Goal: Obtain resource: Download file/media

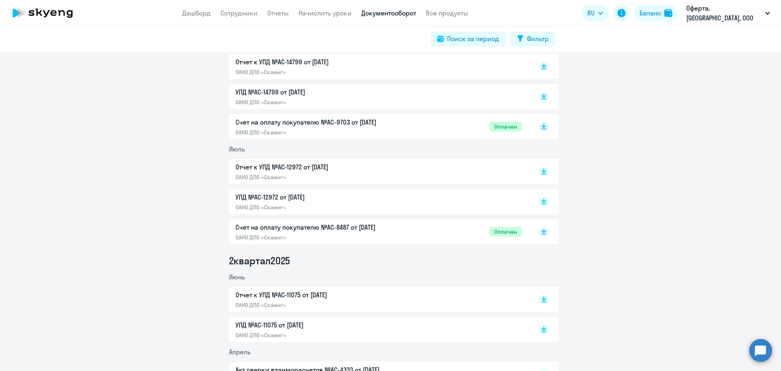
scroll to position [244, 0]
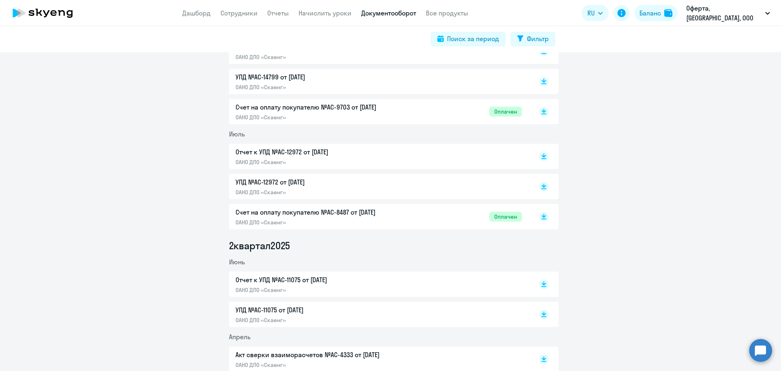
click at [284, 309] on p "УПД №AC-11075 от [DATE]" at bounding box center [321, 310] width 171 height 10
click at [257, 281] on p "Отчет к УПД №AC-11075 от [DATE]" at bounding box center [321, 280] width 171 height 10
click at [337, 211] on p "Счет на оплату покупателю №AC-8487 от [DATE]" at bounding box center [321, 212] width 171 height 10
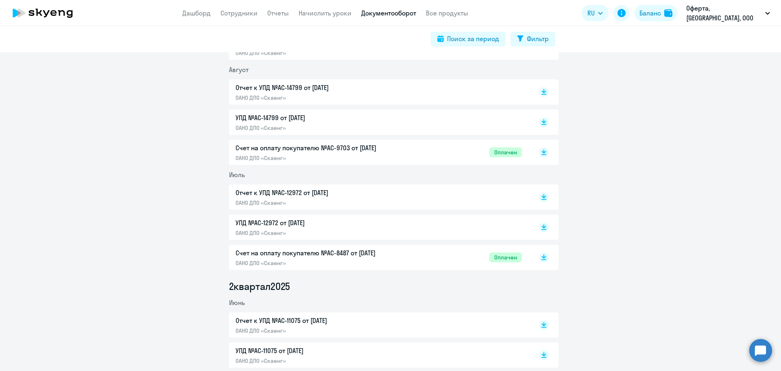
click at [294, 150] on p "Счет на оплату покупателю №AC-9703 от [DATE]" at bounding box center [321, 148] width 171 height 10
click at [290, 150] on p "Счет на оплату покупателю №AC-9703 от [DATE]" at bounding box center [321, 148] width 171 height 10
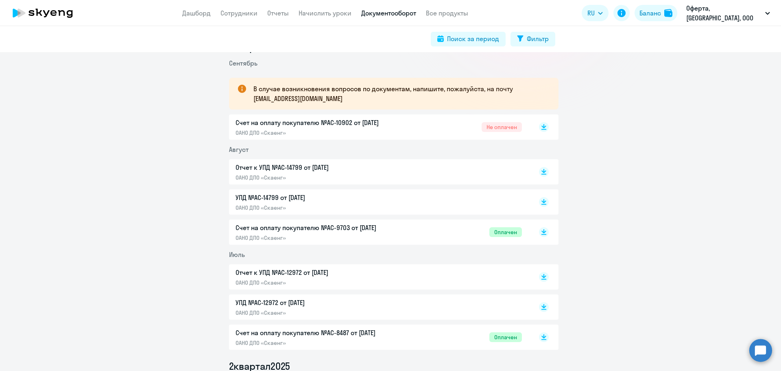
scroll to position [122, 0]
click at [297, 123] on p "Счет на оплату покупателю №AC-10902 от [DATE]" at bounding box center [321, 124] width 171 height 10
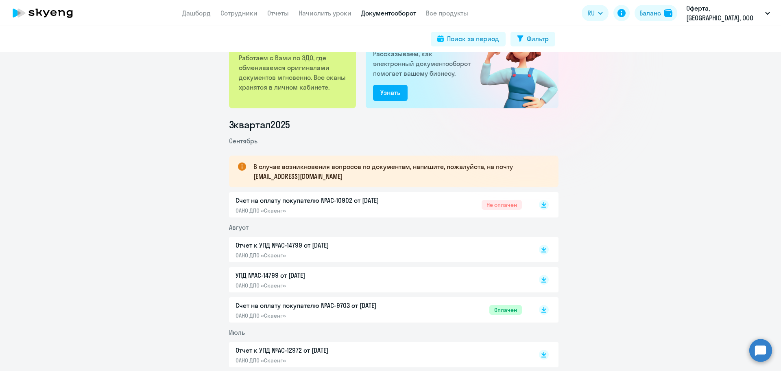
scroll to position [41, 0]
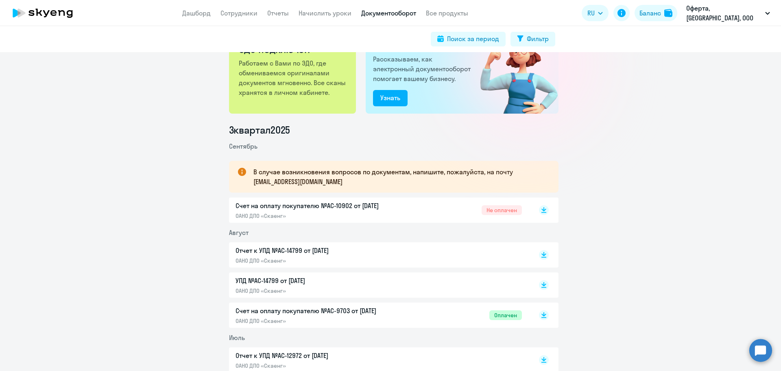
click at [317, 205] on p "Счет на оплату покупателю №AC-10902 от [DATE]" at bounding box center [321, 206] width 171 height 10
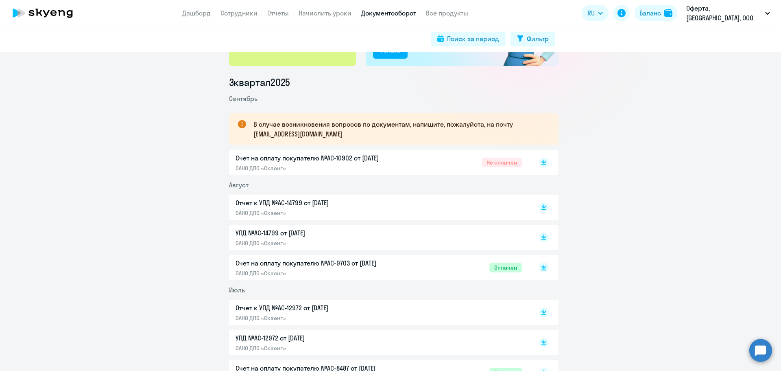
scroll to position [0, 0]
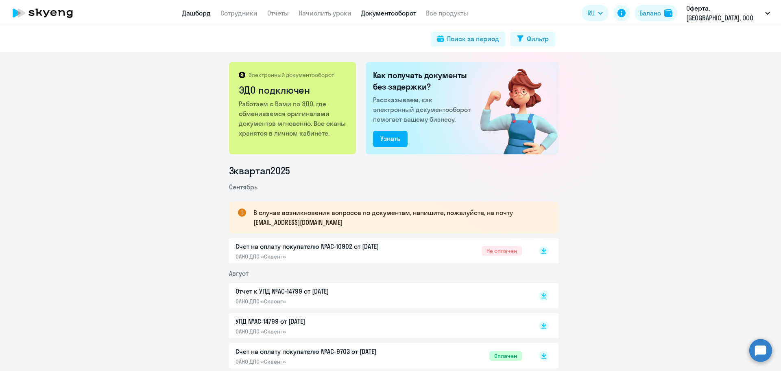
click at [207, 17] on link "Дашборд" at bounding box center [196, 13] width 28 height 8
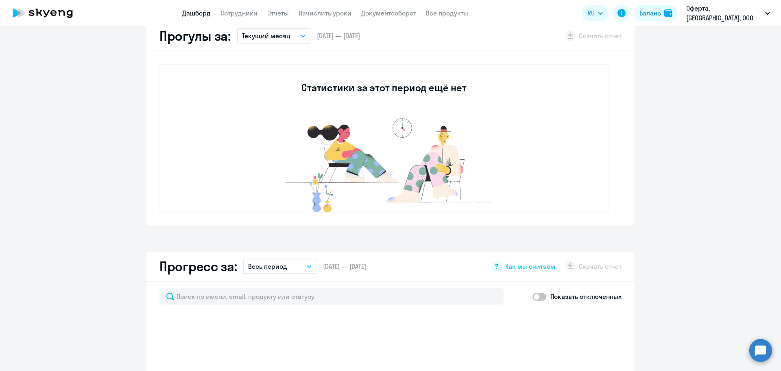
select select "30"
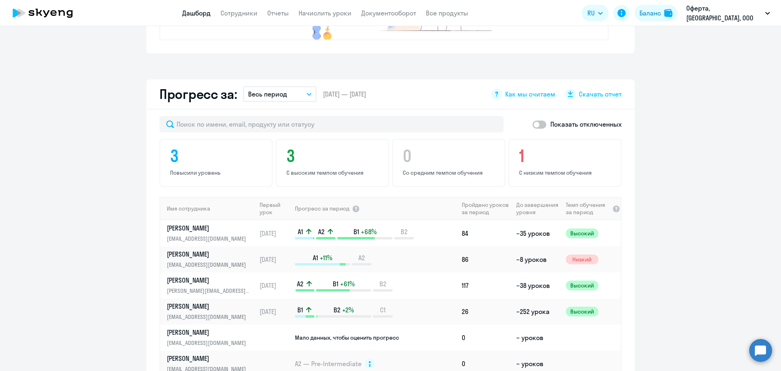
scroll to position [448, 0]
